Goal: Task Accomplishment & Management: Manage account settings

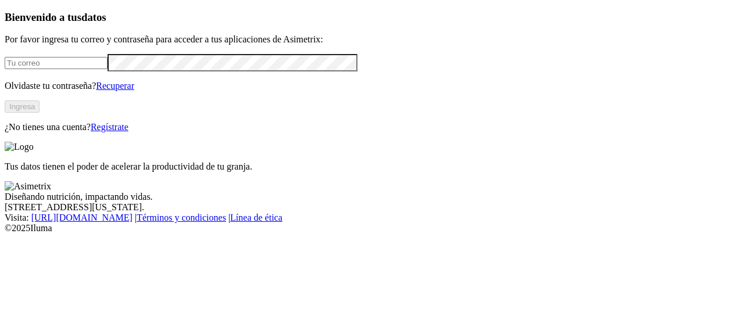
click at [69, 69] on input "email" at bounding box center [56, 63] width 103 height 12
type input "[PERSON_NAME][EMAIL_ADDRESS][PERSON_NAME][DOMAIN_NAME]"
click at [40, 113] on button "Ingresa" at bounding box center [22, 107] width 35 height 12
